Goal: Information Seeking & Learning: Check status

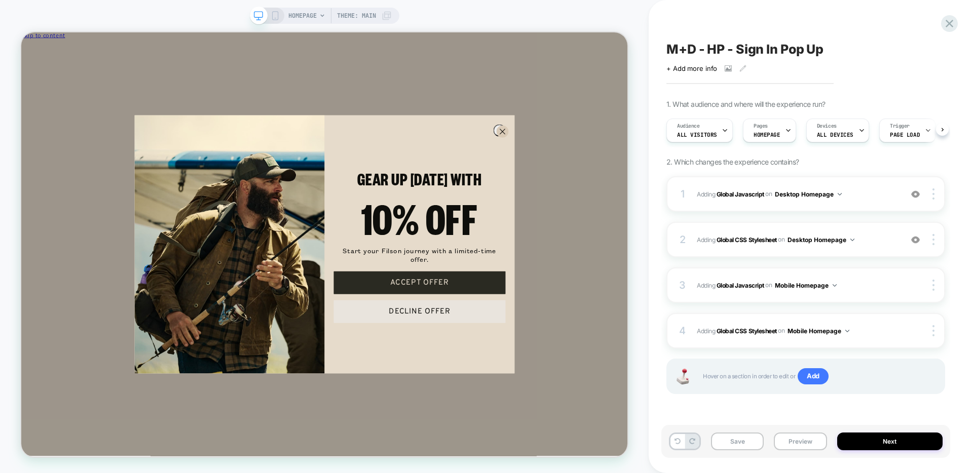
scroll to position [0, 1]
click at [944, 25] on icon at bounding box center [950, 24] width 14 height 14
click at [950, 25] on icon at bounding box center [950, 24] width 14 height 14
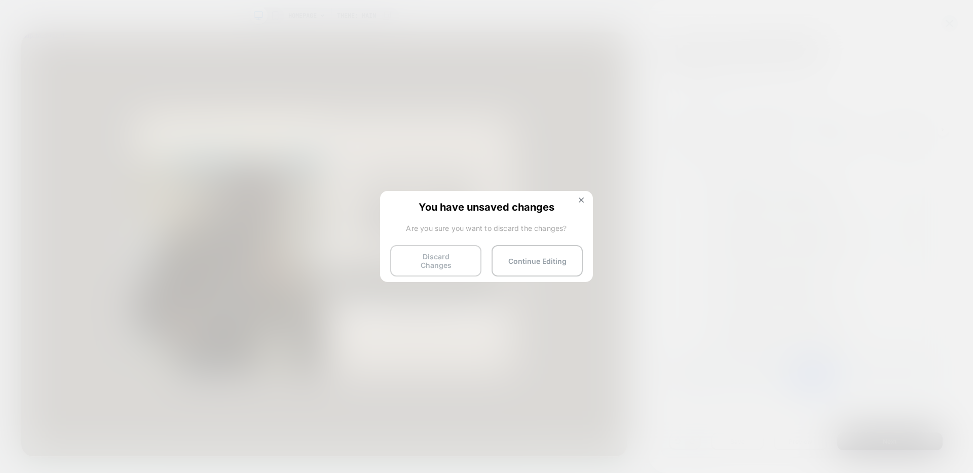
click at [444, 257] on button "Discard Changes" at bounding box center [435, 260] width 91 height 31
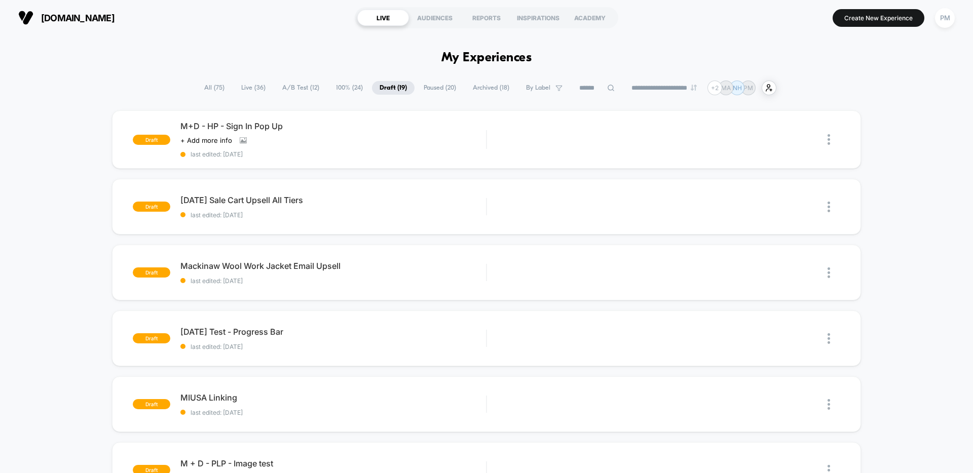
click at [252, 87] on span "Live ( 36 )" at bounding box center [254, 88] width 40 height 14
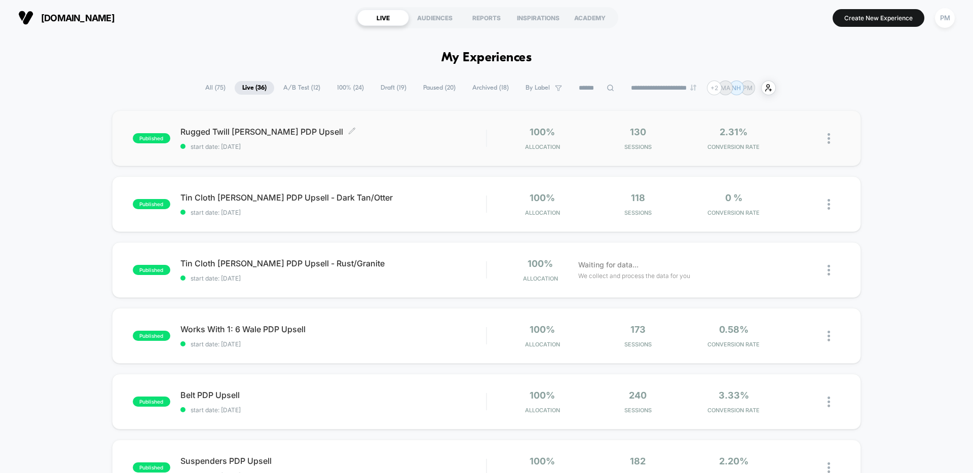
click at [362, 127] on span "Rugged Twill Dopp PDP Upsell Click to edit experience details" at bounding box center [333, 132] width 306 height 10
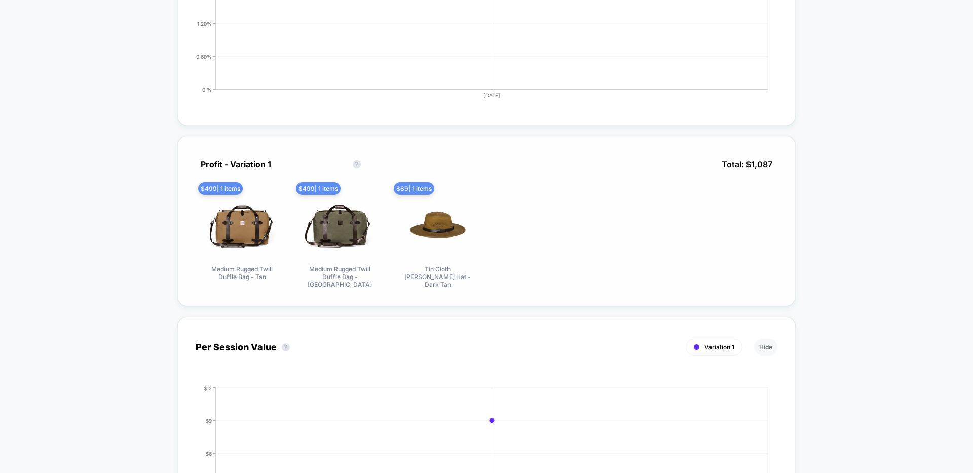
scroll to position [391, 0]
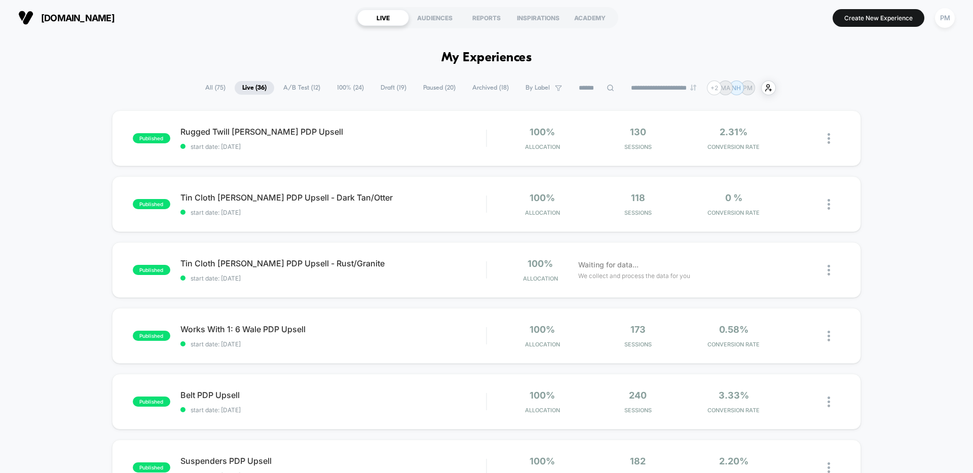
click at [490, 7] on section "LIVE AUDIENCES REPORTS INSPIRATIONS ACADEMY" at bounding box center [486, 17] width 309 height 25
click at [488, 24] on div "REPORTS" at bounding box center [487, 18] width 52 height 16
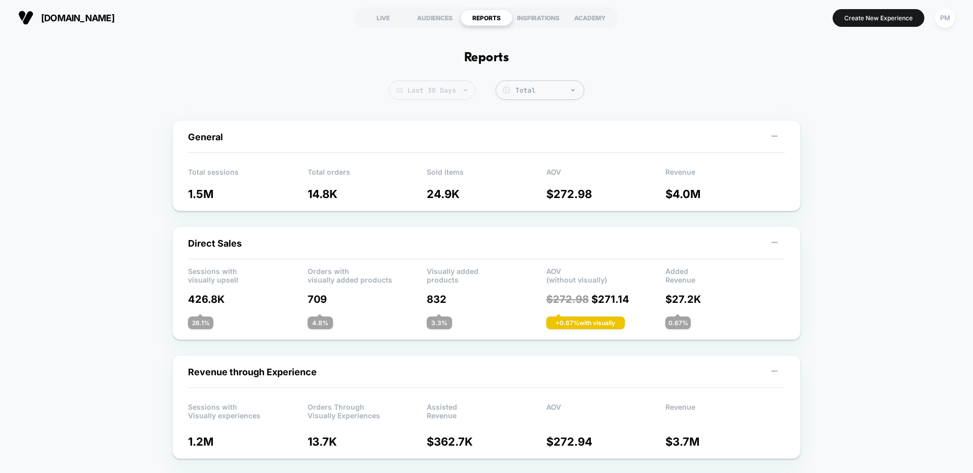
click at [440, 94] on span "Last 30 Days" at bounding box center [432, 90] width 87 height 19
select select "*"
select select "****"
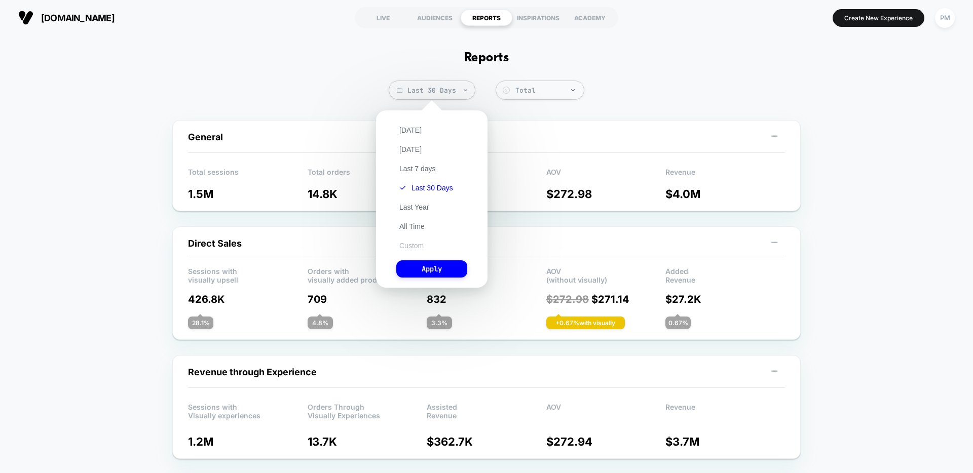
click at [411, 244] on button "Custom" at bounding box center [411, 245] width 30 height 9
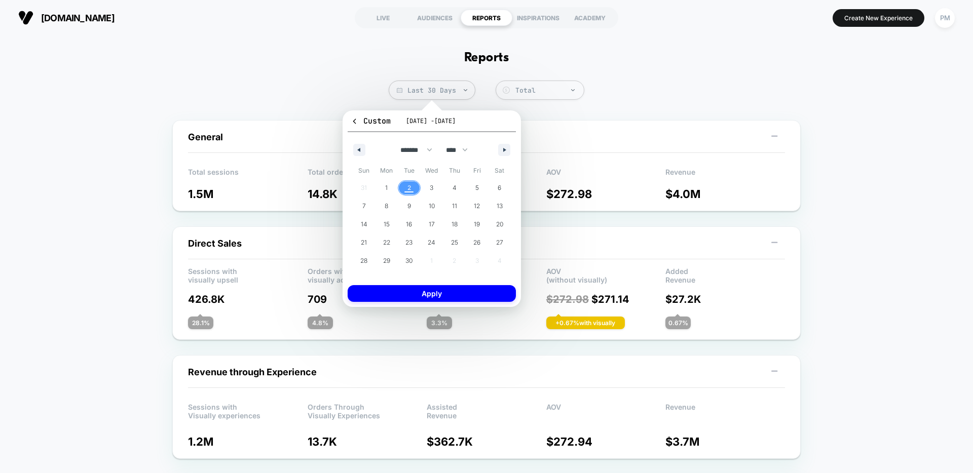
click at [408, 185] on span "2" at bounding box center [410, 188] width 4 height 18
click at [394, 187] on span "1" at bounding box center [387, 187] width 23 height 13
click at [413, 187] on span "2" at bounding box center [409, 187] width 23 height 13
click at [442, 298] on button "Apply" at bounding box center [432, 293] width 168 height 17
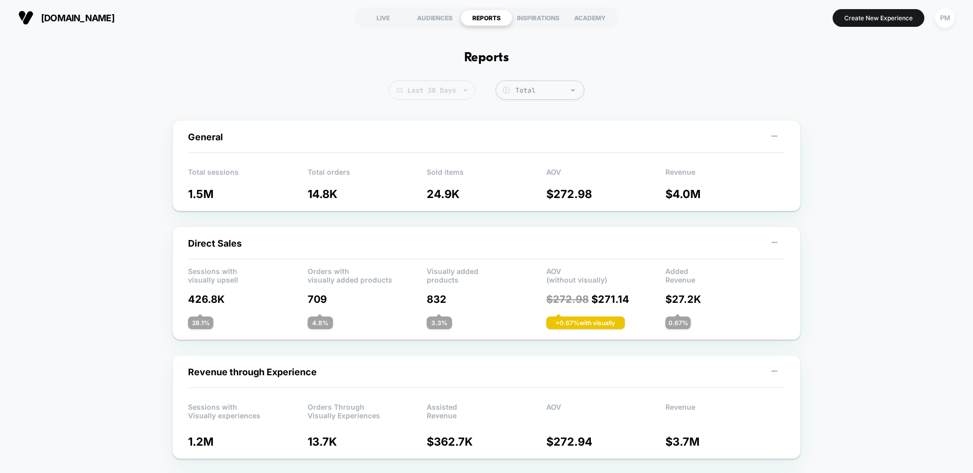
click at [429, 97] on span "Last 30 Days" at bounding box center [432, 90] width 87 height 19
select select "*"
select select "****"
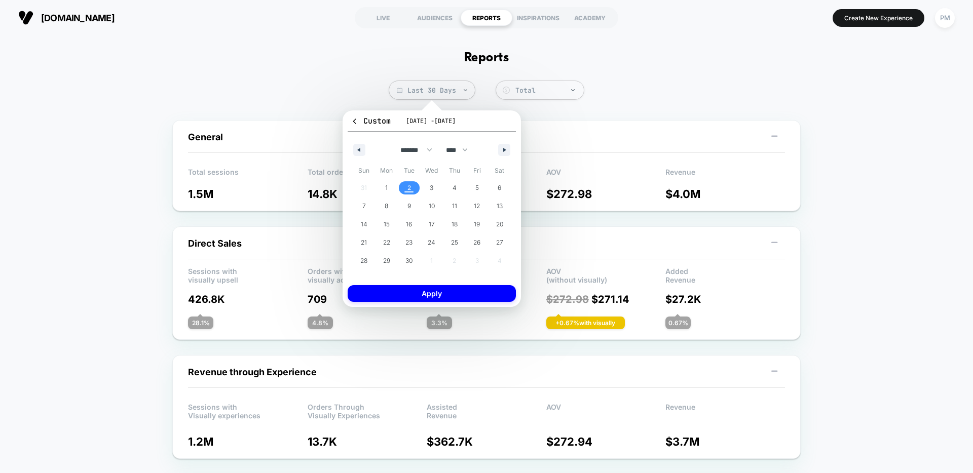
click at [439, 284] on div "Custom Sep 2, 2025 - Sep 2, 2025 ******* ******** ***** ***** *** **** **** ***…" at bounding box center [432, 209] width 168 height 187
click at [439, 288] on button "Apply" at bounding box center [432, 293] width 168 height 17
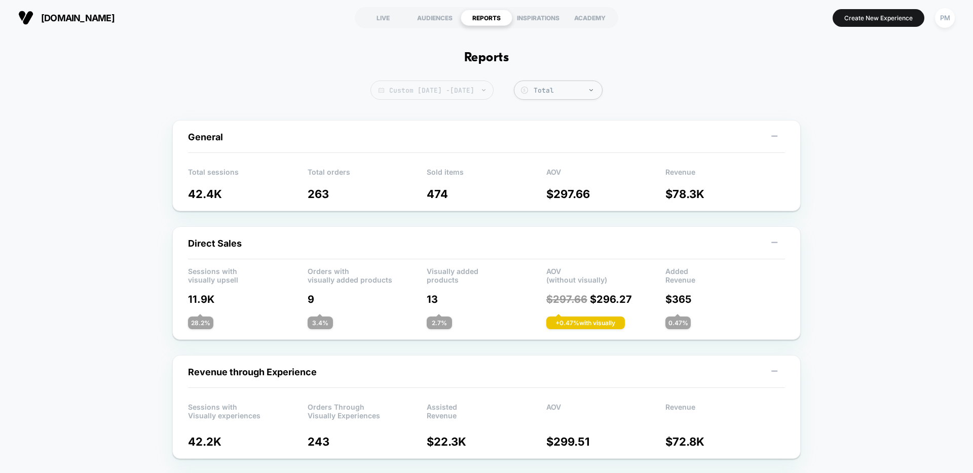
click at [420, 90] on span "Custom Sep 2, 2025 - Sep 2, 2025" at bounding box center [432, 90] width 123 height 19
select select "*"
select select "****"
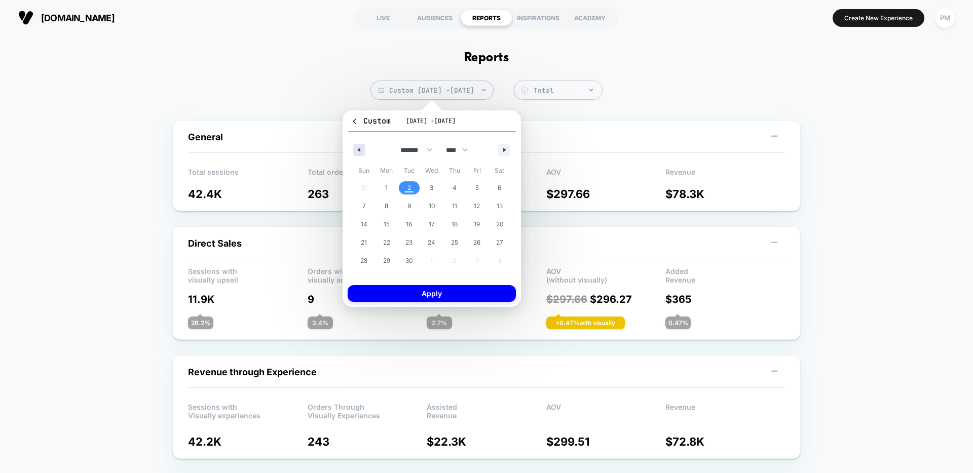
click at [362, 149] on button "button" at bounding box center [359, 150] width 12 height 12
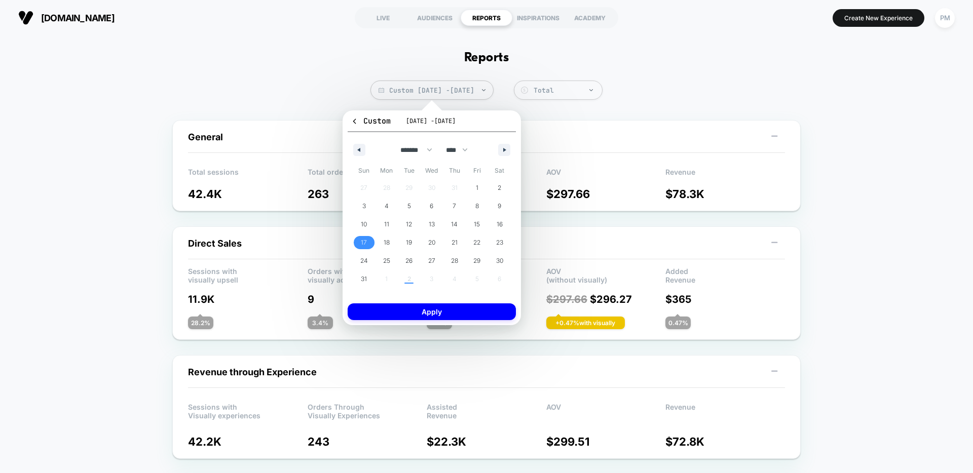
click at [368, 240] on span "17" at bounding box center [364, 242] width 23 height 13
click at [506, 148] on icon "button" at bounding box center [505, 150] width 5 height 4
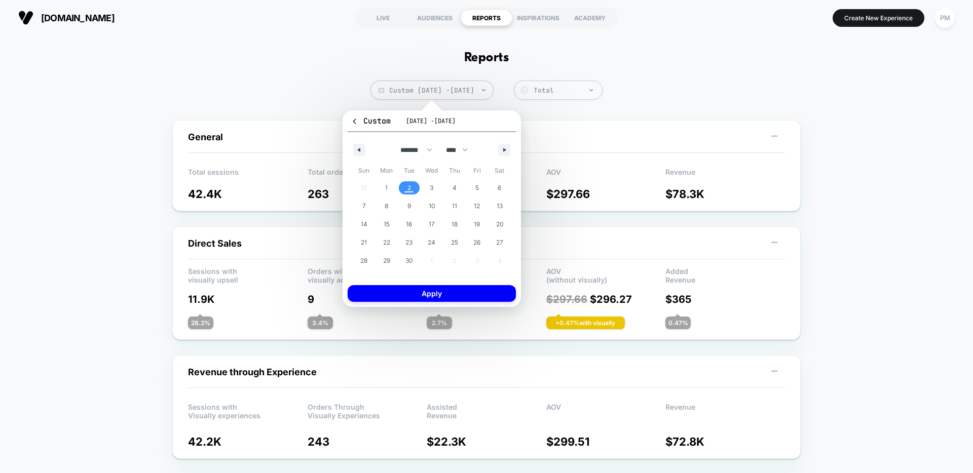
click at [408, 185] on span "2" at bounding box center [410, 188] width 4 height 18
select select "*"
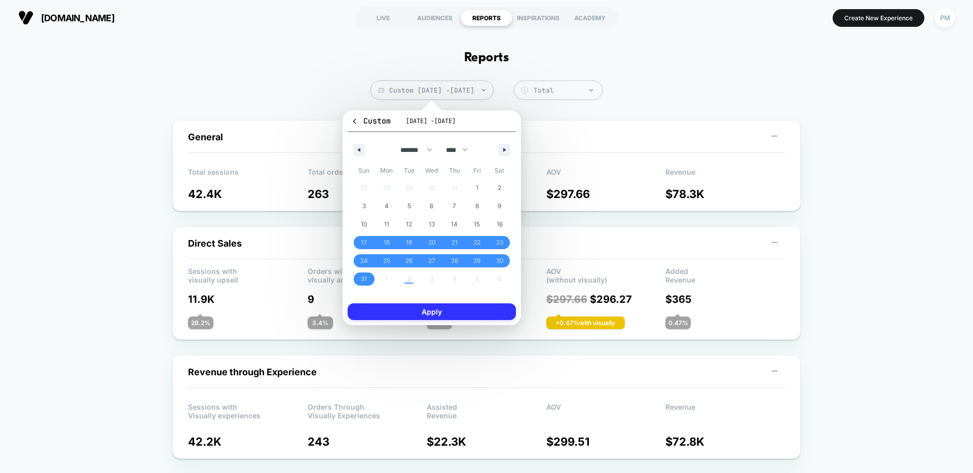
click at [440, 319] on button "Apply" at bounding box center [432, 312] width 168 height 17
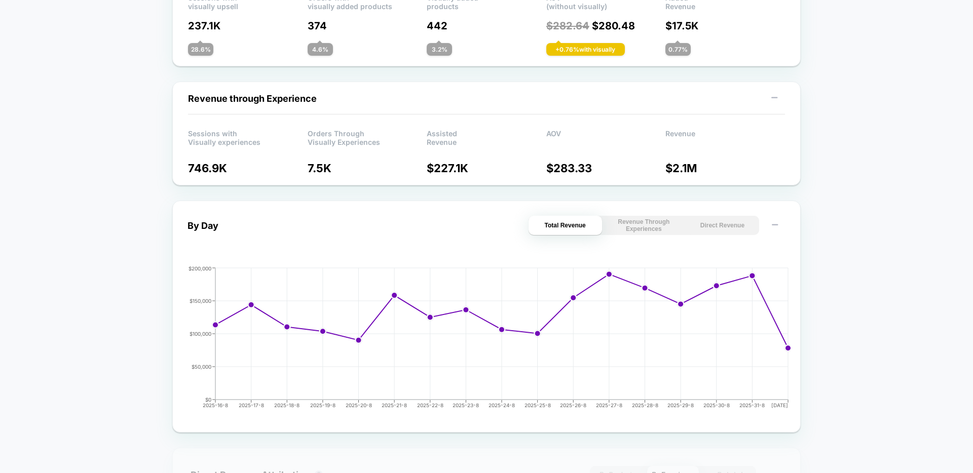
scroll to position [274, 0]
click at [715, 219] on button "Direct Revenue" at bounding box center [722, 224] width 73 height 19
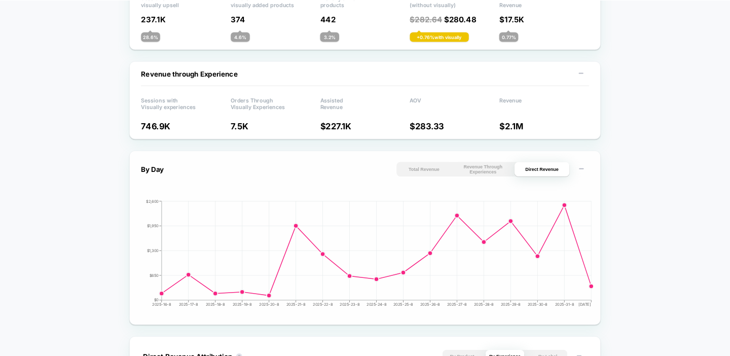
scroll to position [0, 0]
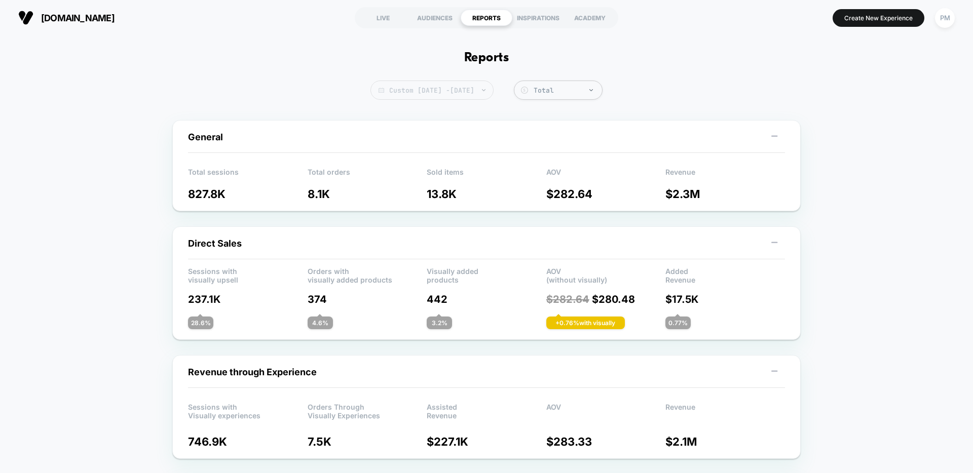
click at [411, 89] on span "Custom Aug 17, 2025 - Sep 2, 2025" at bounding box center [432, 90] width 123 height 19
select select "*"
select select "****"
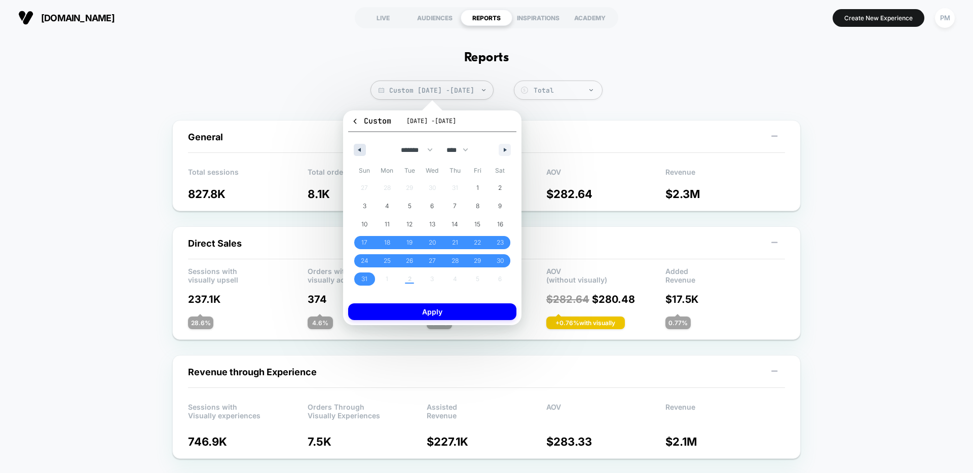
click at [361, 151] on button "button" at bounding box center [360, 150] width 12 height 12
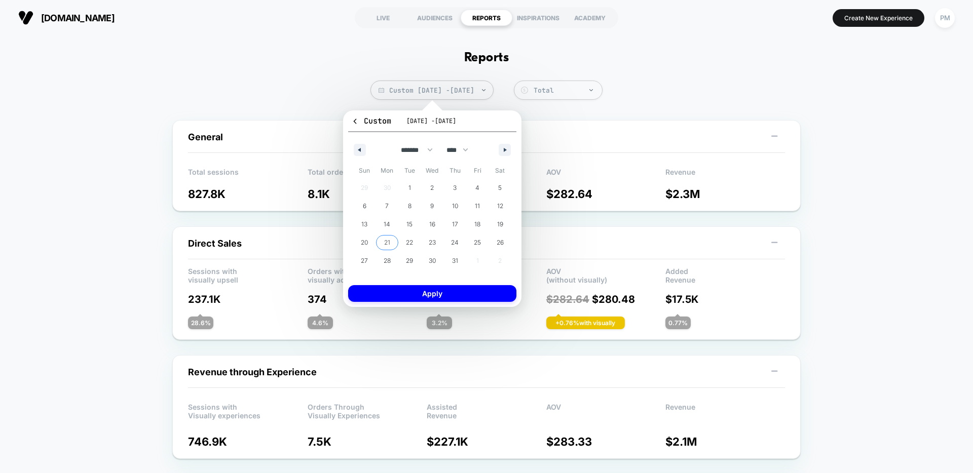
click at [390, 240] on span "21" at bounding box center [387, 243] width 6 height 18
click at [507, 148] on icon "button" at bounding box center [506, 150] width 5 height 4
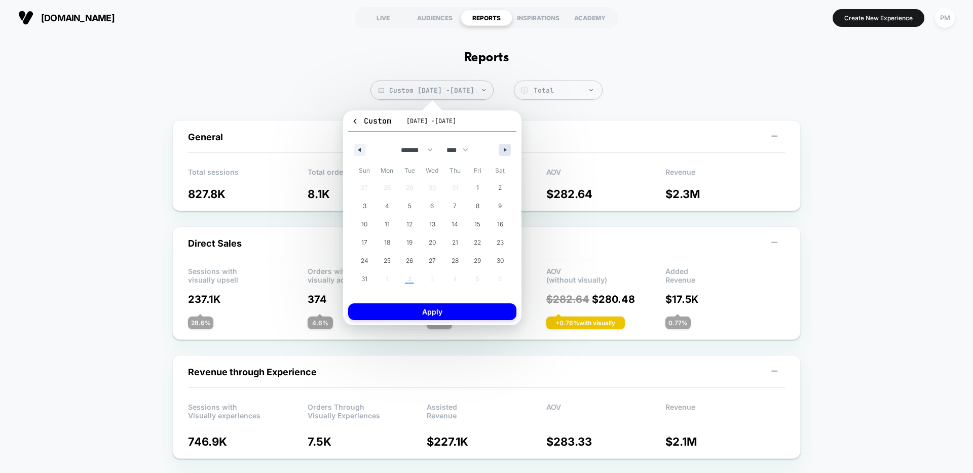
click at [505, 150] on icon "button" at bounding box center [506, 150] width 5 height 4
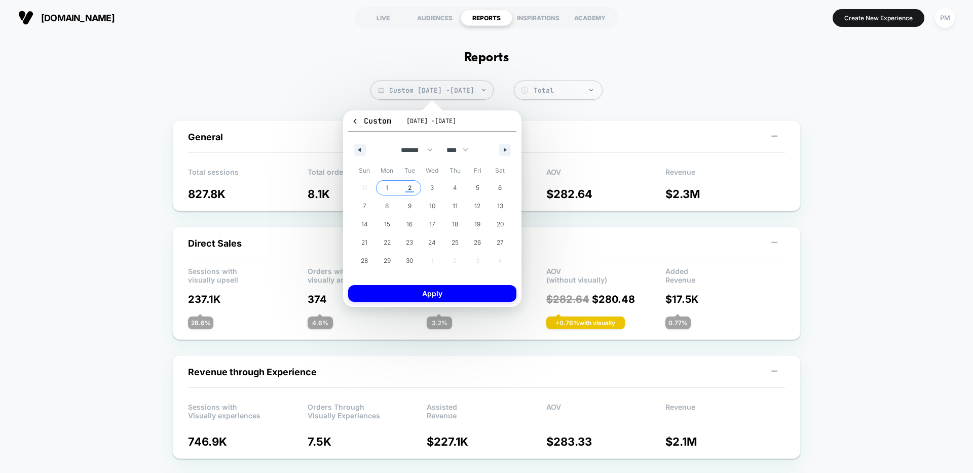
click at [405, 188] on span "2" at bounding box center [409, 187] width 23 height 13
select select "*"
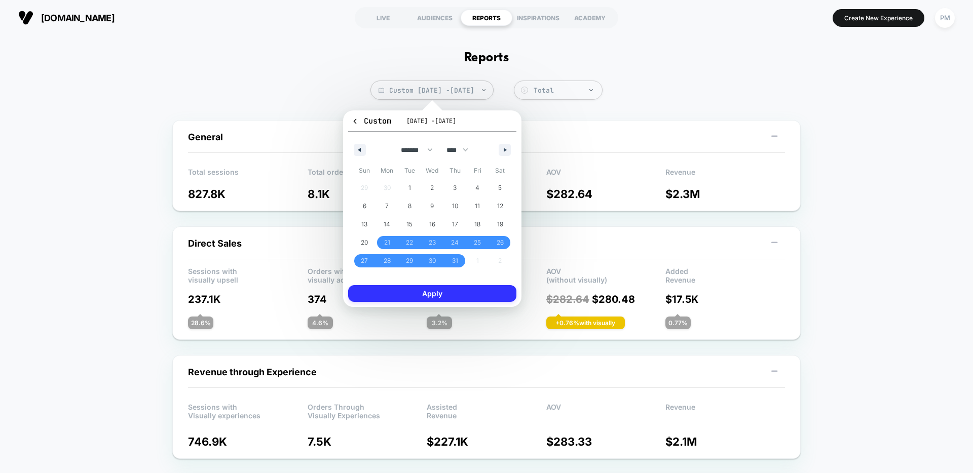
click at [426, 297] on button "Apply" at bounding box center [432, 293] width 168 height 17
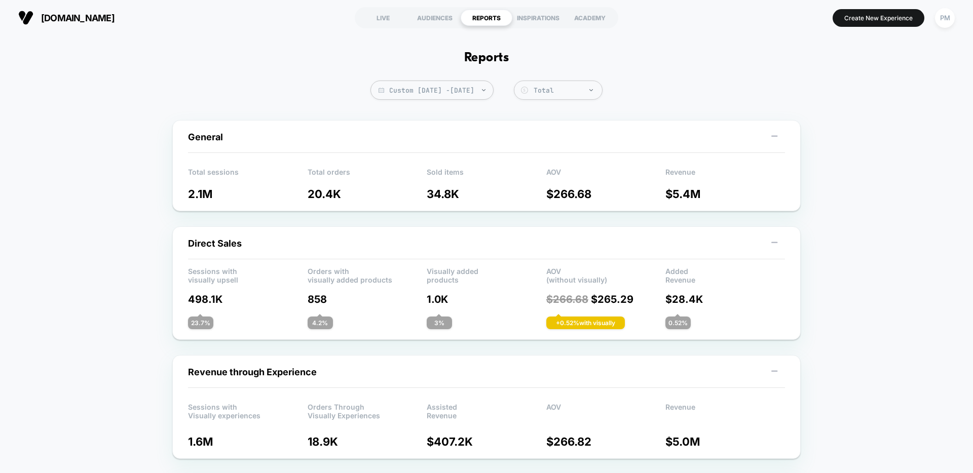
click at [401, 94] on span "Custom Jul 21, 2025 - Sep 2, 2025" at bounding box center [432, 90] width 123 height 19
select select "*"
select select "****"
